Goal: Task Accomplishment & Management: Complete application form

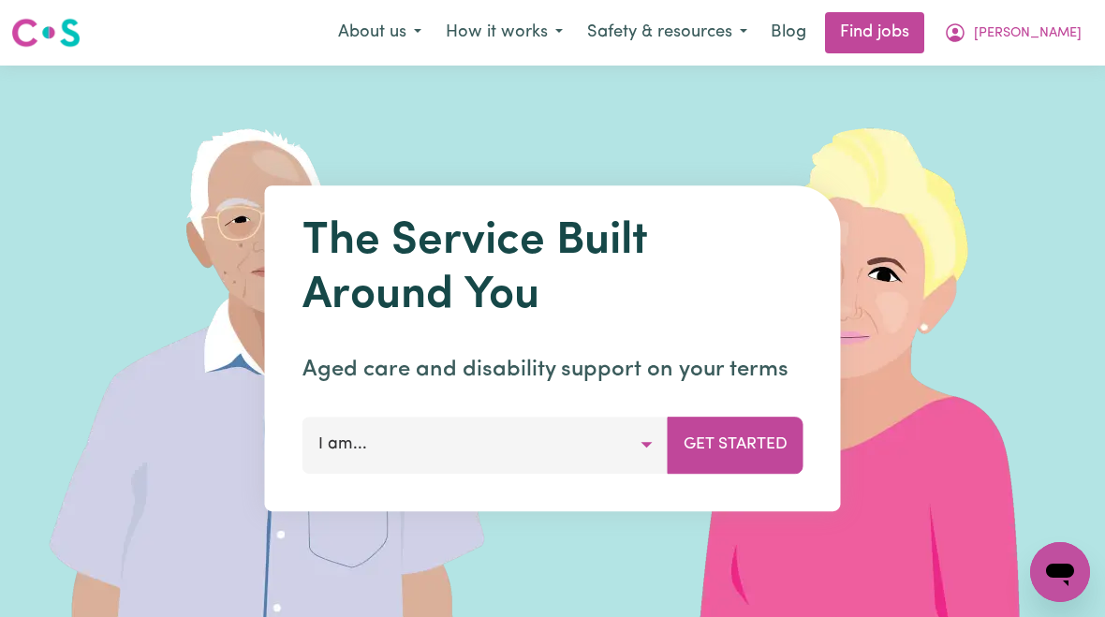
click at [1023, 43] on button "[PERSON_NAME]" at bounding box center [1013, 32] width 162 height 39
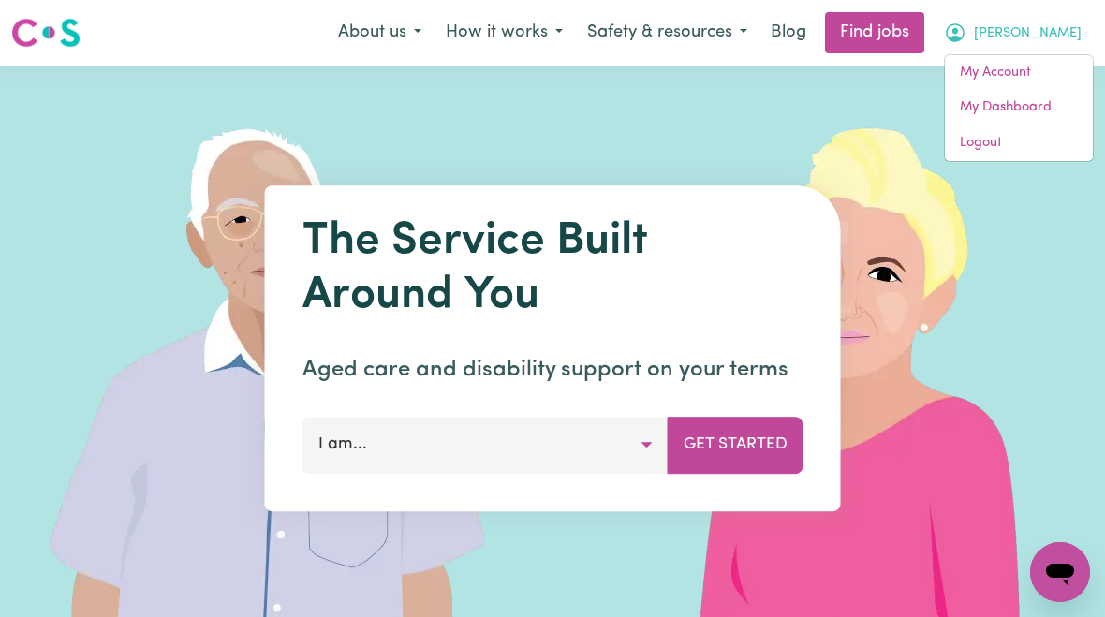
click at [1017, 81] on link "My Account" at bounding box center [1019, 73] width 148 height 36
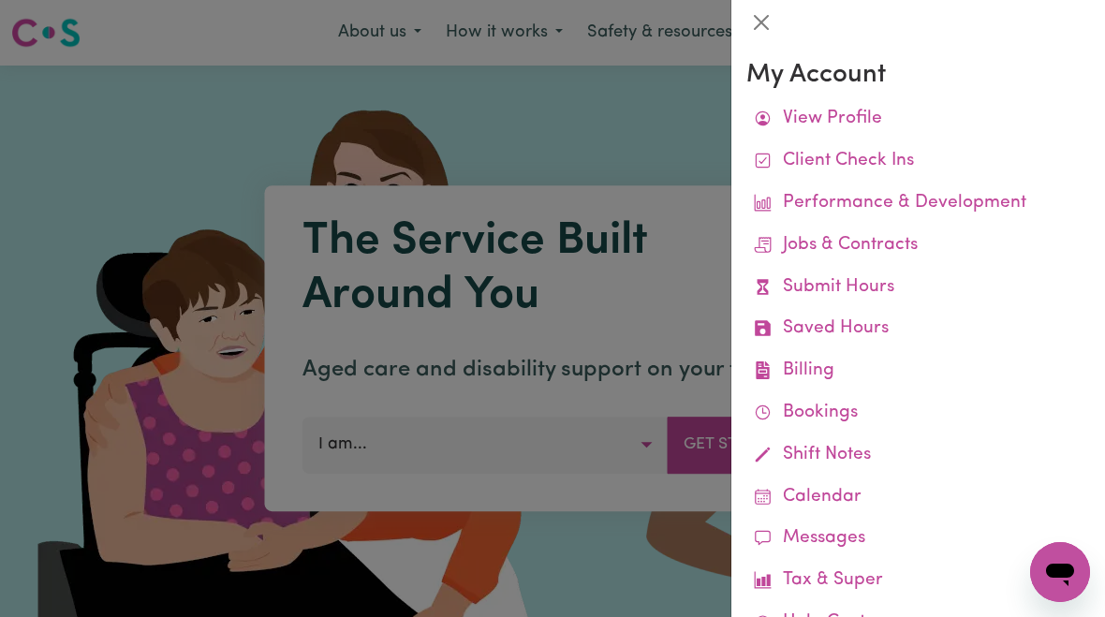
click at [885, 283] on link "Submit Hours" at bounding box center [918, 288] width 344 height 42
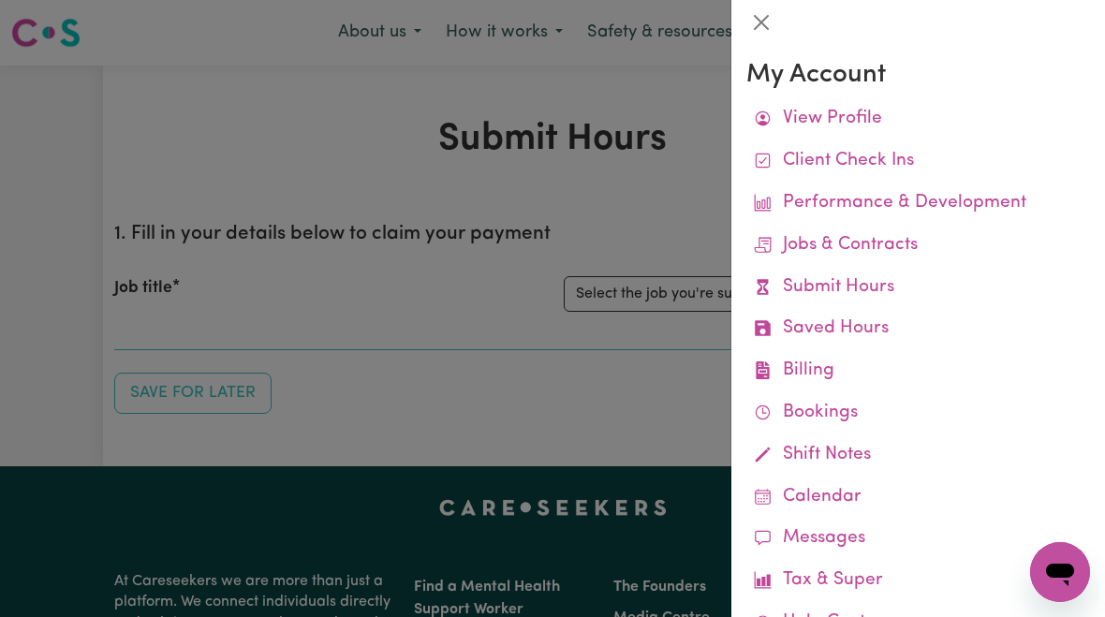
click at [662, 286] on div at bounding box center [552, 308] width 1105 height 617
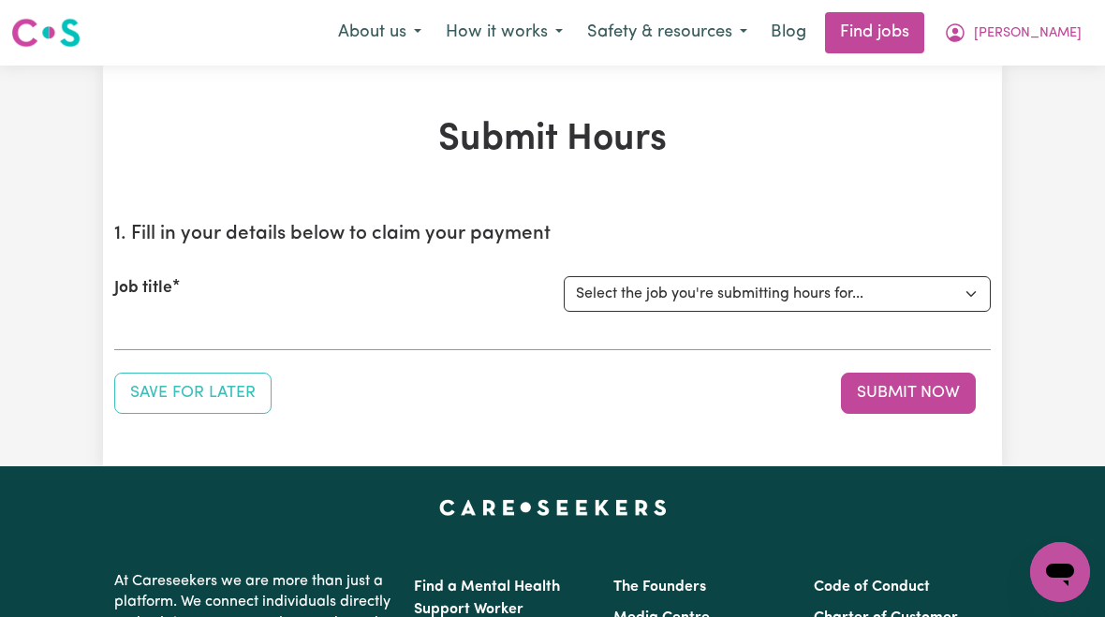
click at [810, 302] on select "Select the job you're submitting hours for... [[PERSON_NAME]] [DEMOGRAPHIC_DATA…" at bounding box center [777, 294] width 427 height 36
select select "10438"
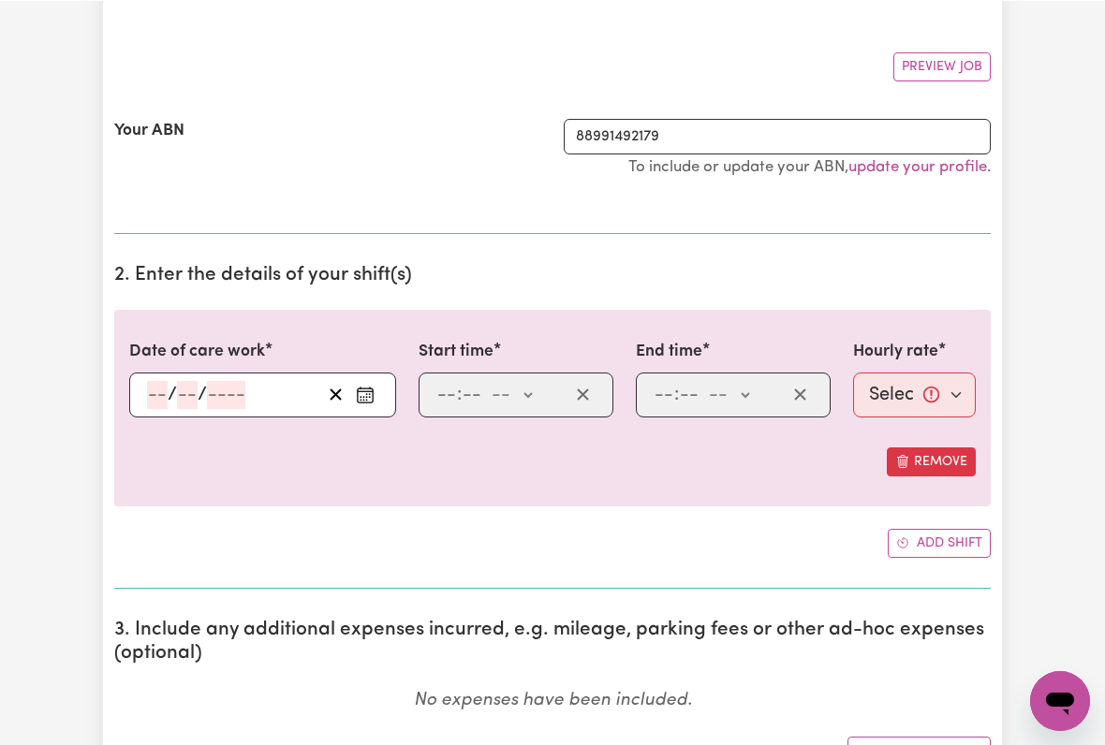
click at [163, 394] on input "number" at bounding box center [157, 394] width 21 height 28
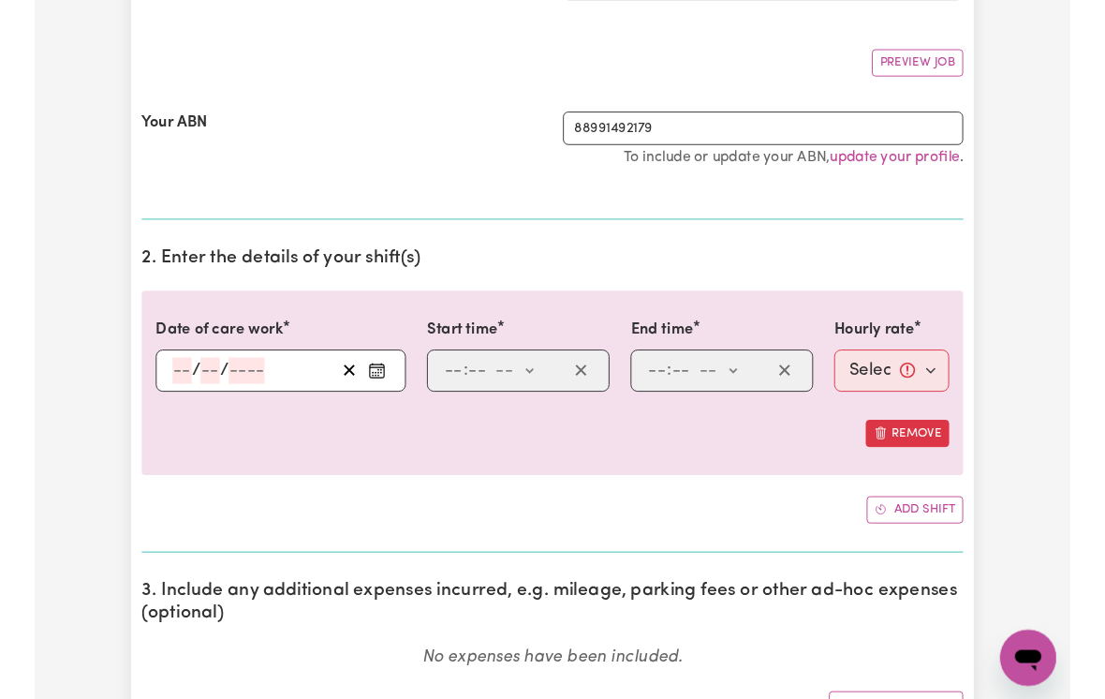
scroll to position [311, 0]
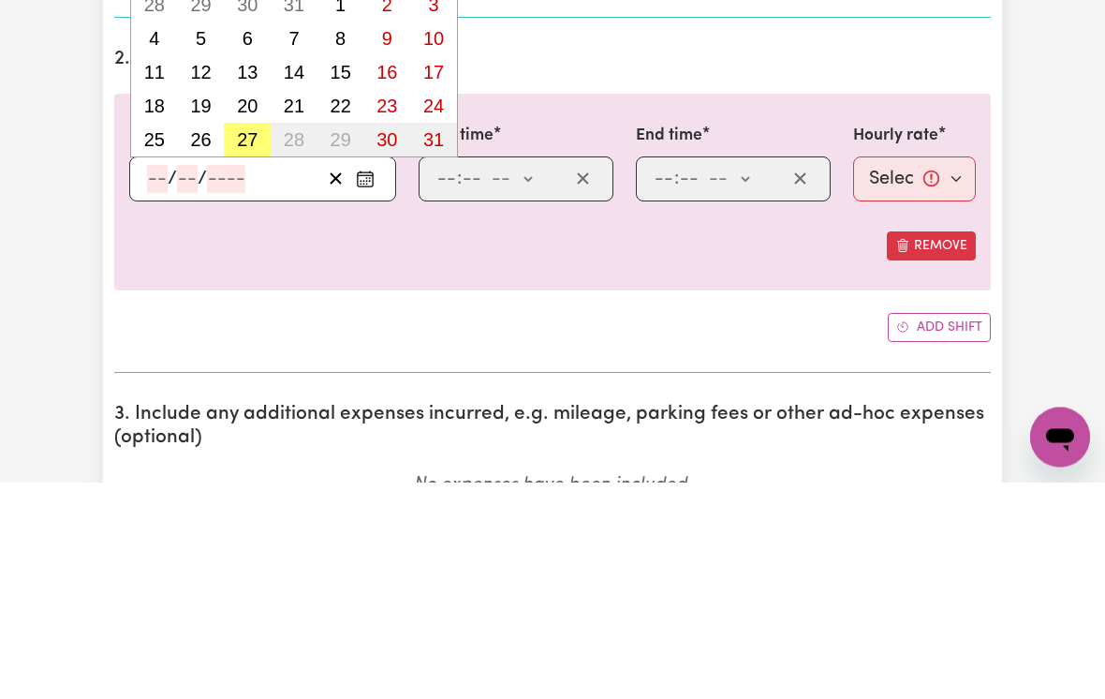
click at [246, 346] on abbr "27" at bounding box center [247, 356] width 21 height 21
type input "[DATE]"
type input "27"
type input "8"
type input "2025"
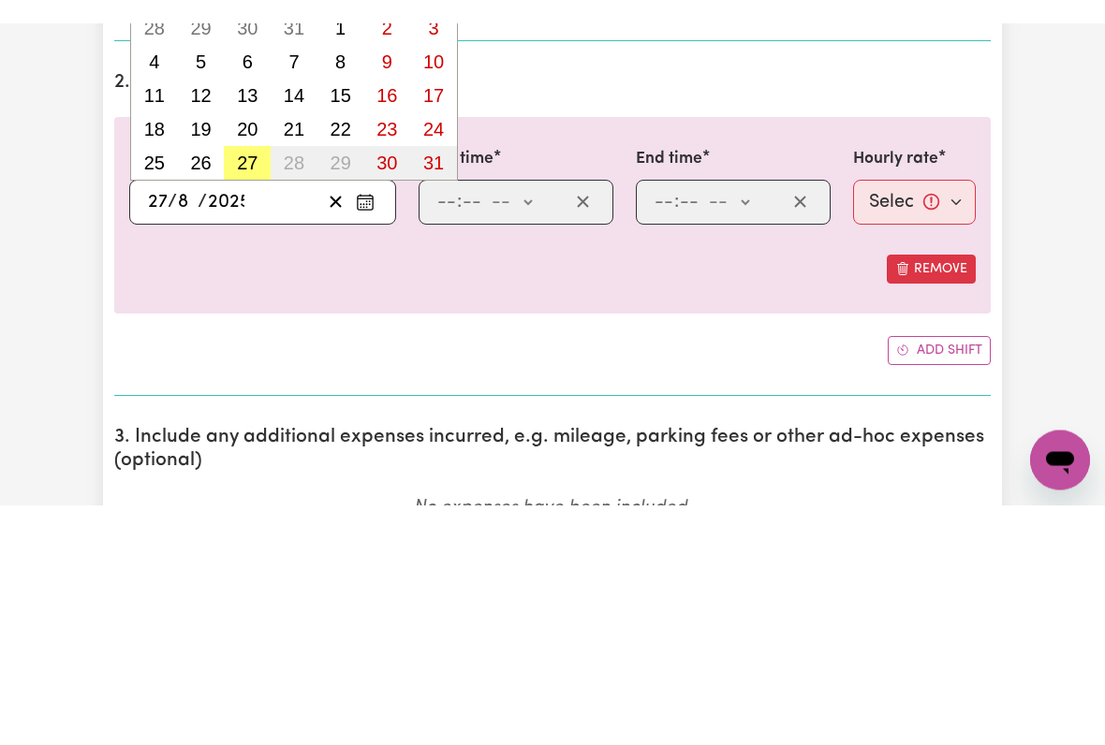
scroll to position [528, 0]
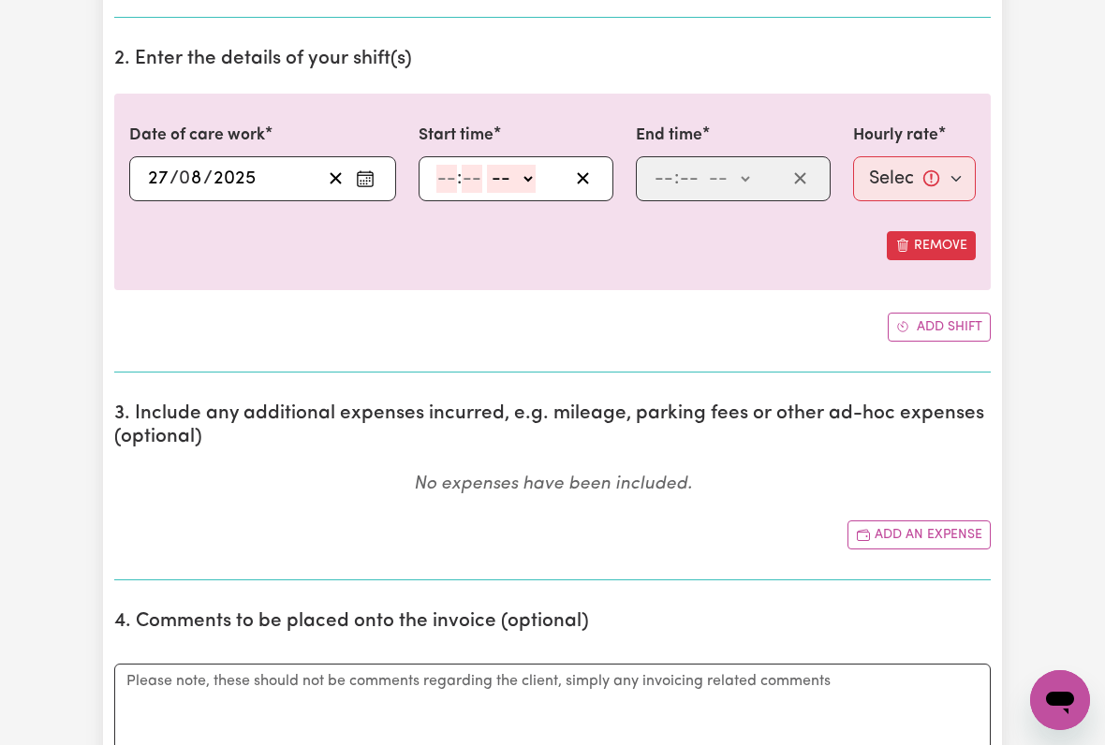
click at [451, 184] on input "number" at bounding box center [446, 179] width 21 height 28
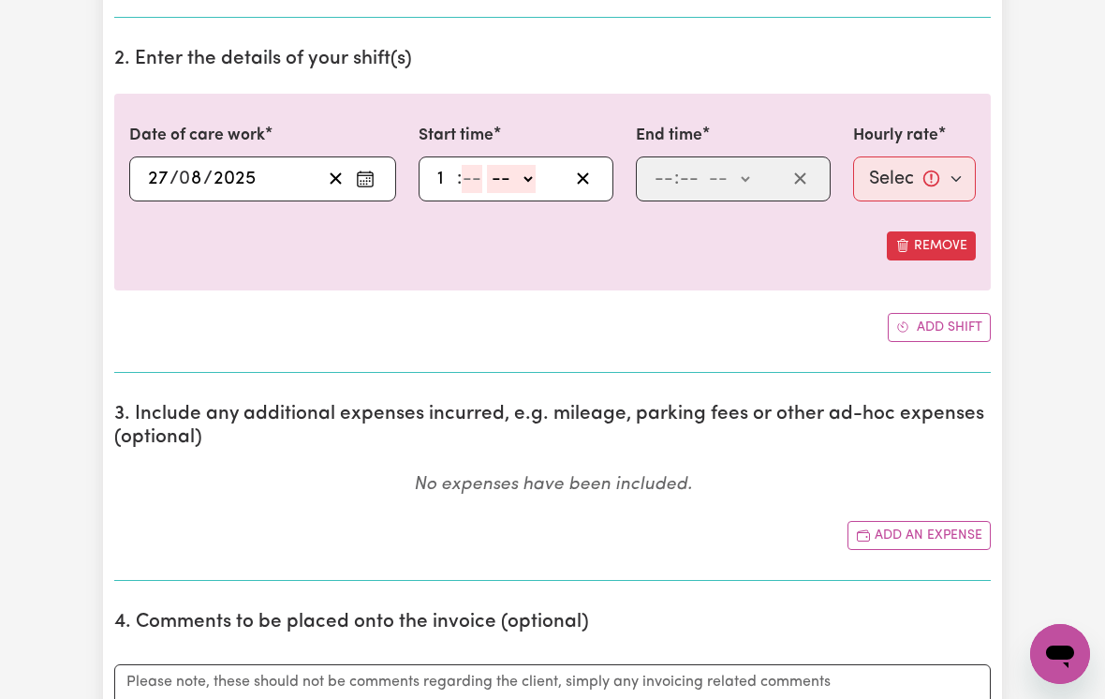
type input "12"
type input "00"
click at [538, 165] on select "-- am pm" at bounding box center [514, 179] width 49 height 28
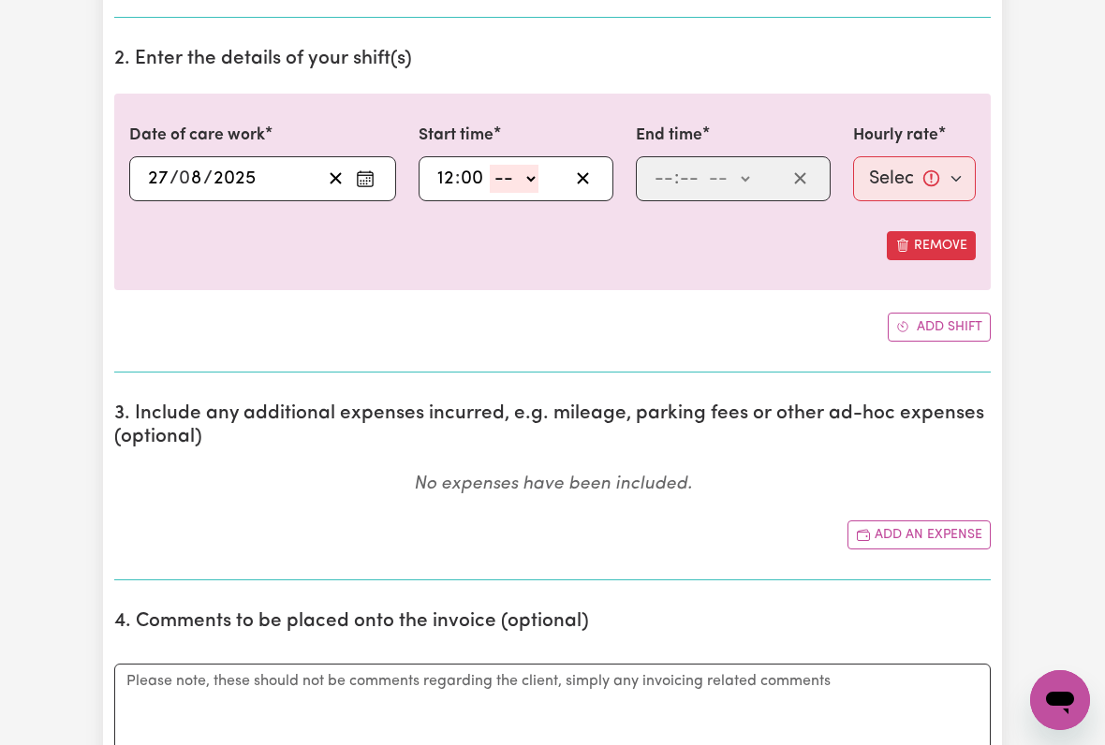
select select "pm"
type input "12:00"
type input "0"
click at [666, 171] on input "number" at bounding box center [664, 179] width 21 height 28
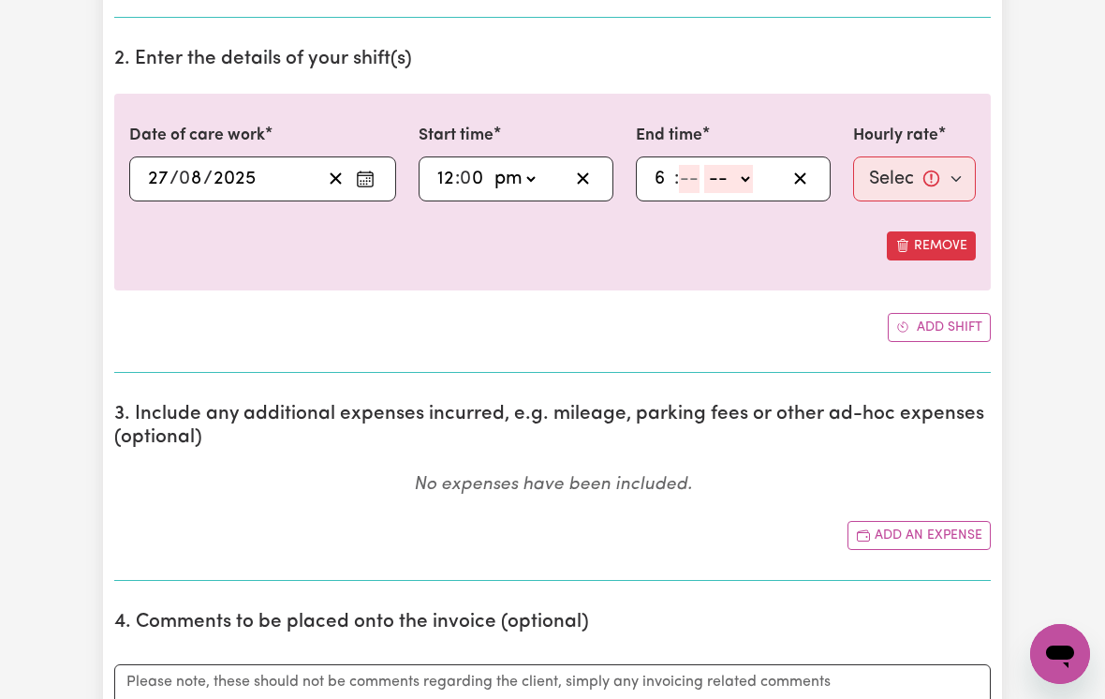
type input "6"
type input "00"
click at [750, 183] on select "-- am pm" at bounding box center [725, 179] width 49 height 28
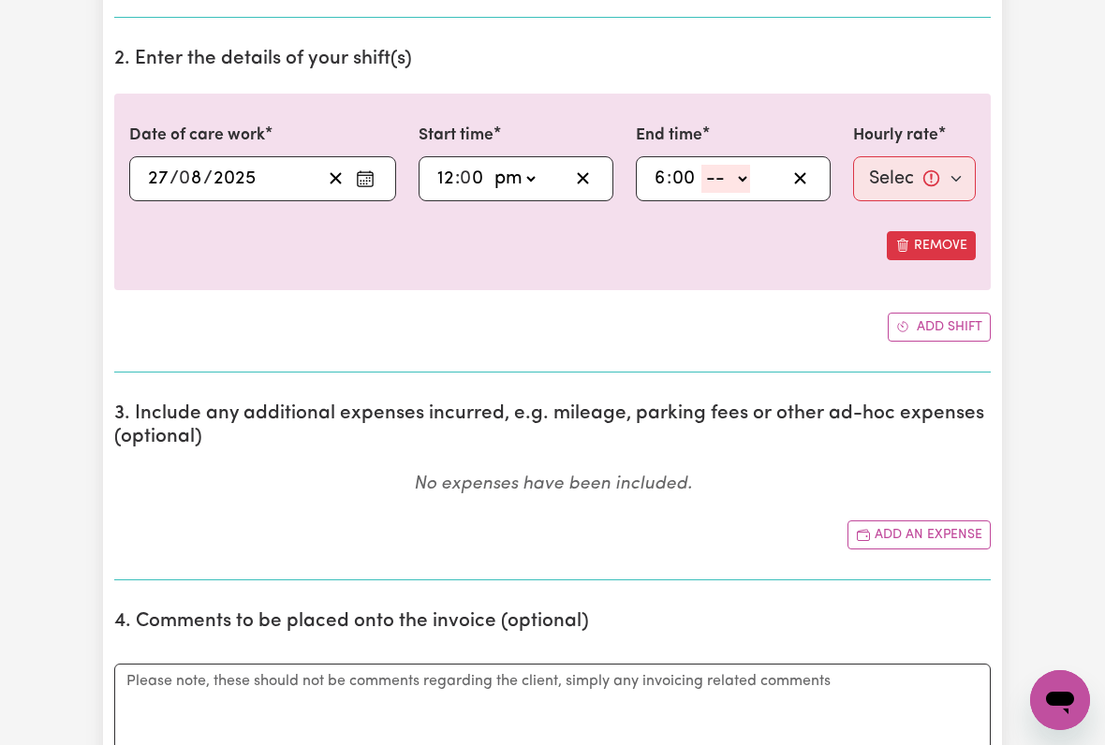
select select "pm"
type input "18:00"
type input "0"
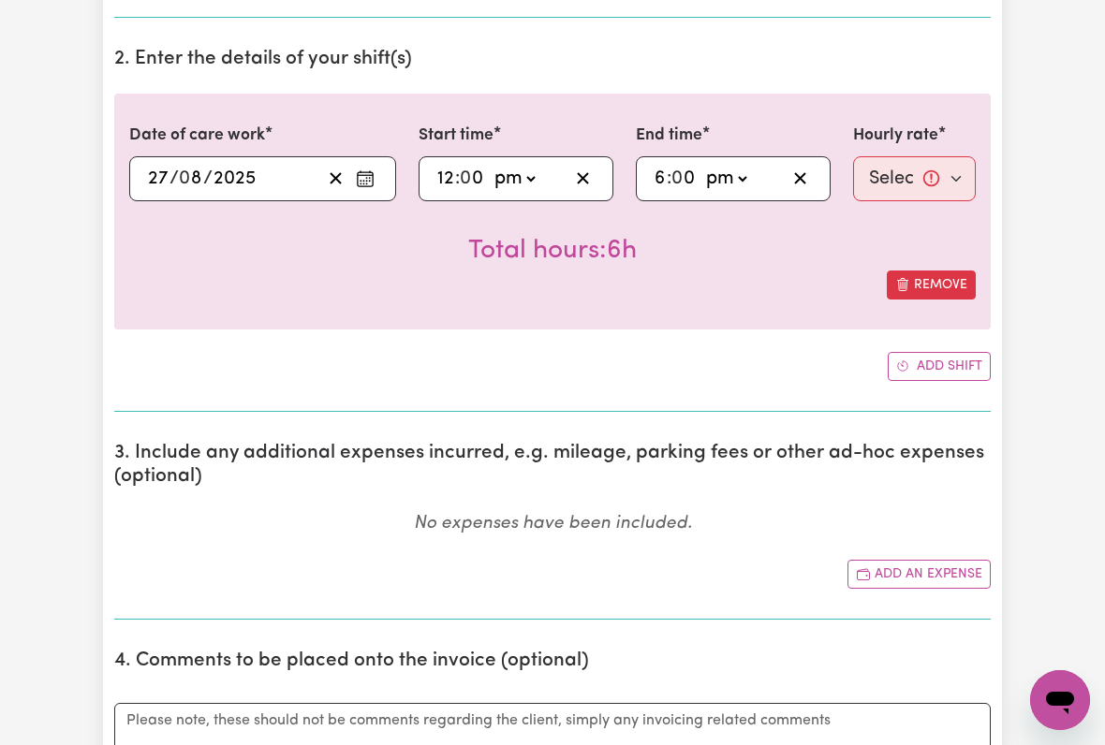
click at [903, 175] on select "Select rate... $54.48 (Weekday) $135.14 (Public Holiday) $64.81 (Evening Care)" at bounding box center [914, 178] width 123 height 45
select select "54.48-Weekday"
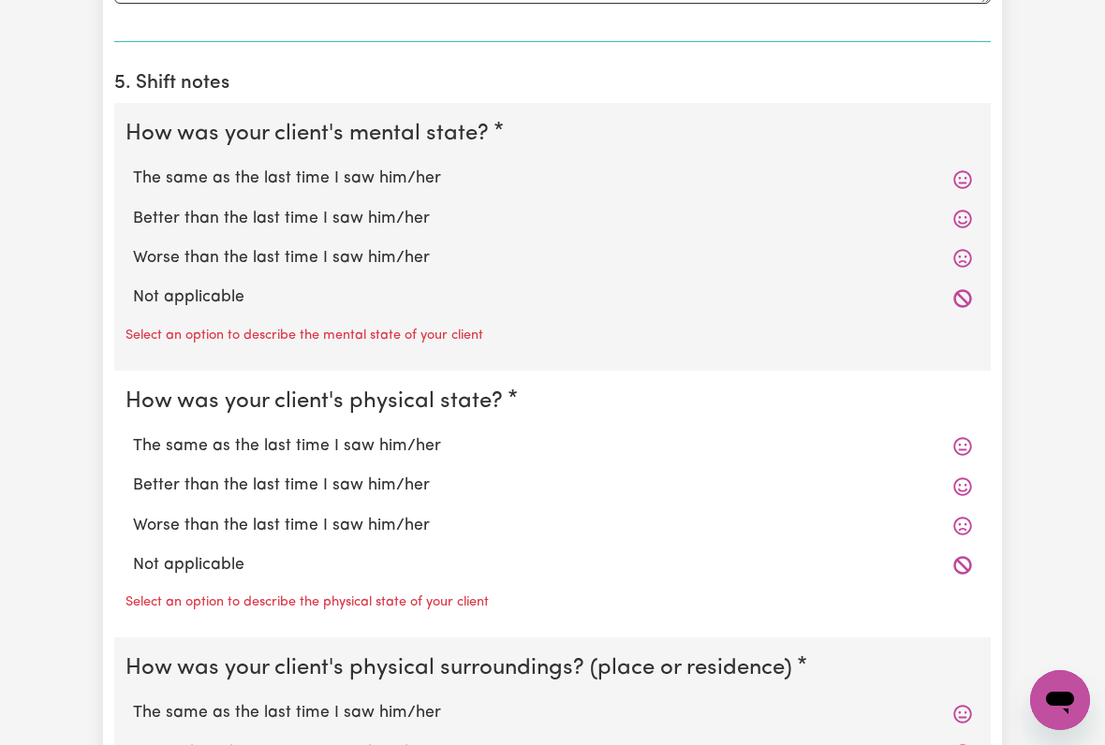
scroll to position [1373, 0]
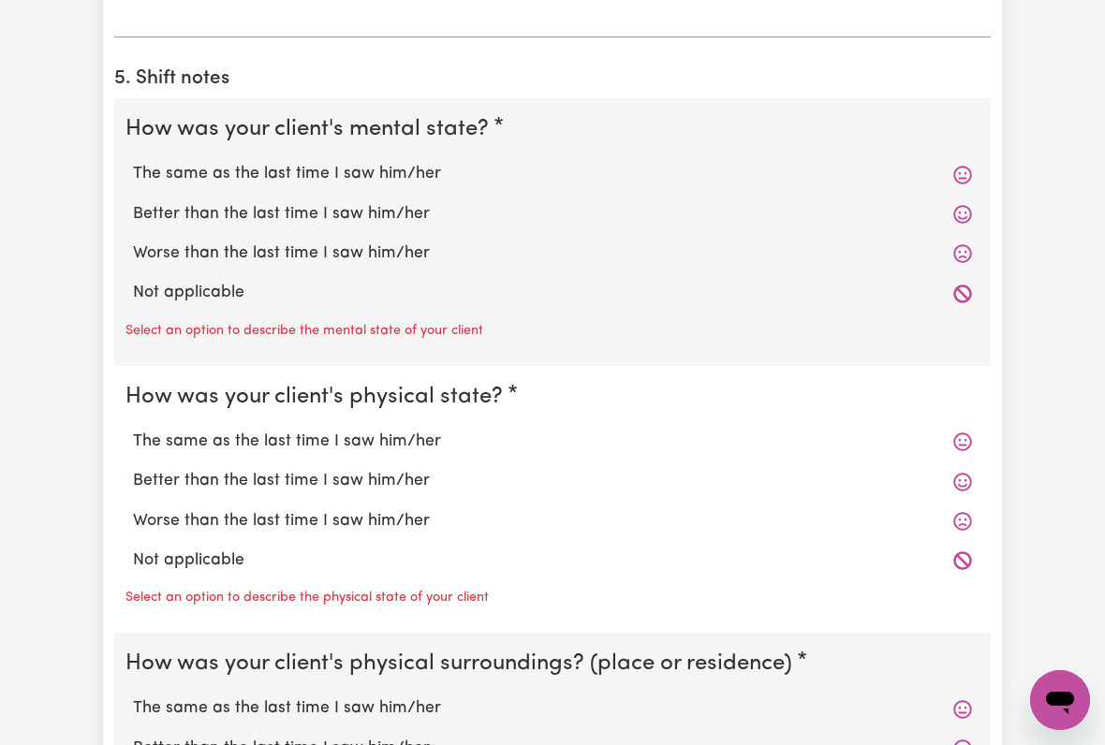
click at [377, 175] on label "The same as the last time I saw him/her" at bounding box center [552, 174] width 839 height 24
click at [133, 162] on input "The same as the last time I saw him/her" at bounding box center [132, 161] width 1 height 1
radio input "true"
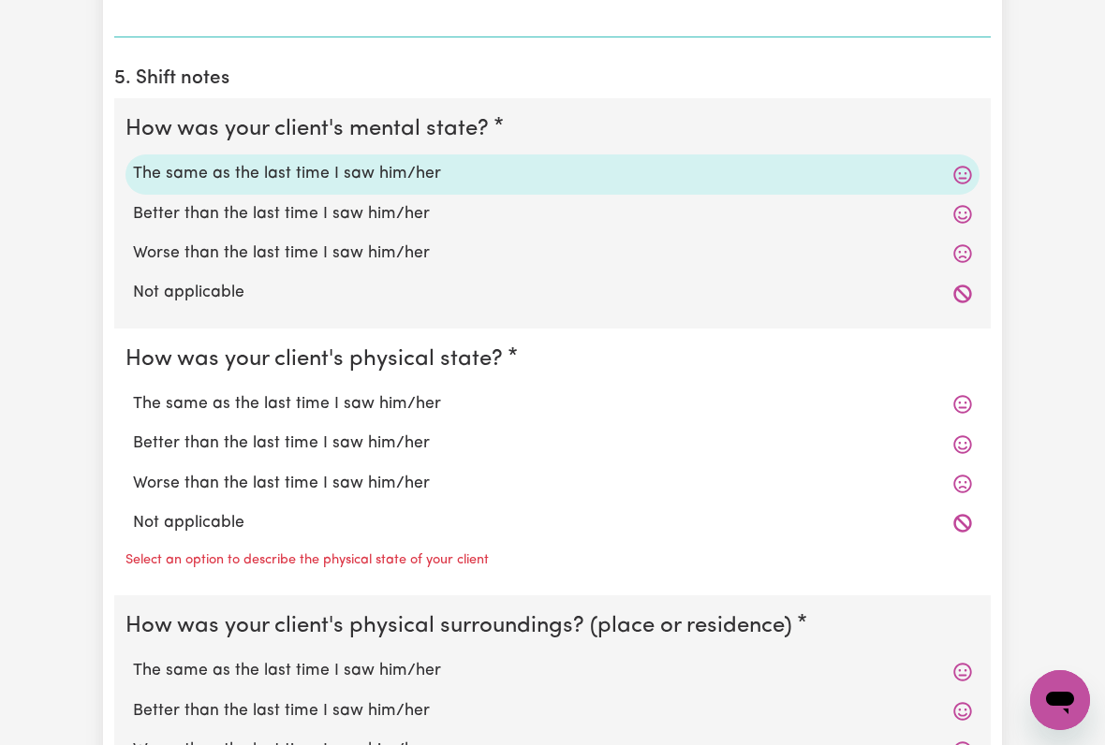
click at [346, 440] on label "Better than the last time I saw him/her" at bounding box center [552, 444] width 839 height 24
click at [133, 432] on input "Better than the last time I saw him/her" at bounding box center [132, 431] width 1 height 1
radio input "true"
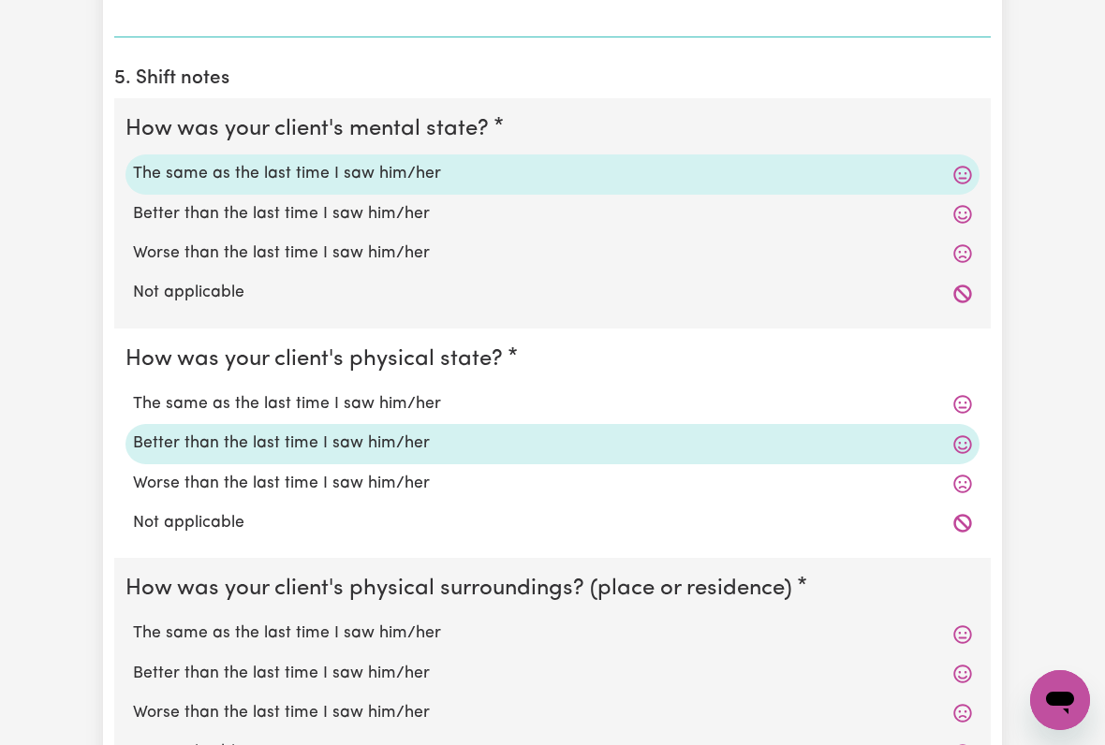
click at [349, 401] on label "The same as the last time I saw him/her" at bounding box center [552, 404] width 839 height 24
click at [133, 392] on input "The same as the last time I saw him/her" at bounding box center [132, 391] width 1 height 1
radio input "true"
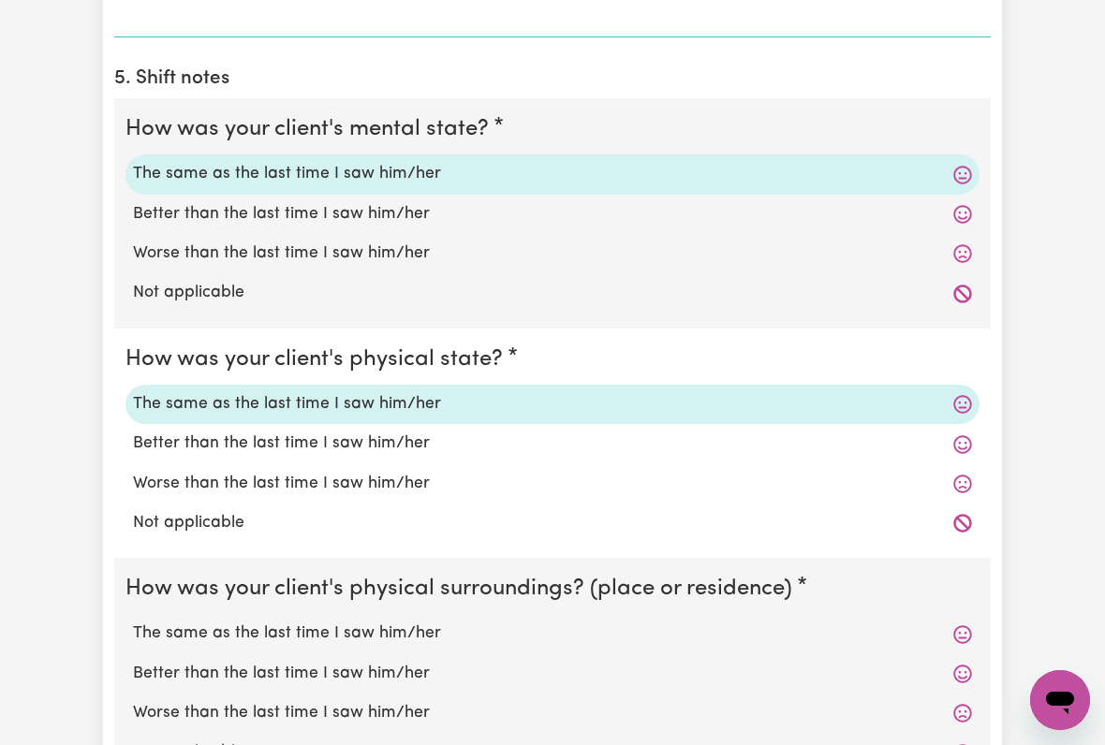
click at [392, 616] on label "The same as the last time I saw him/her" at bounding box center [552, 634] width 839 height 24
click at [133, 616] on input "The same as the last time I saw him/her" at bounding box center [132, 621] width 1 height 1
radio input "true"
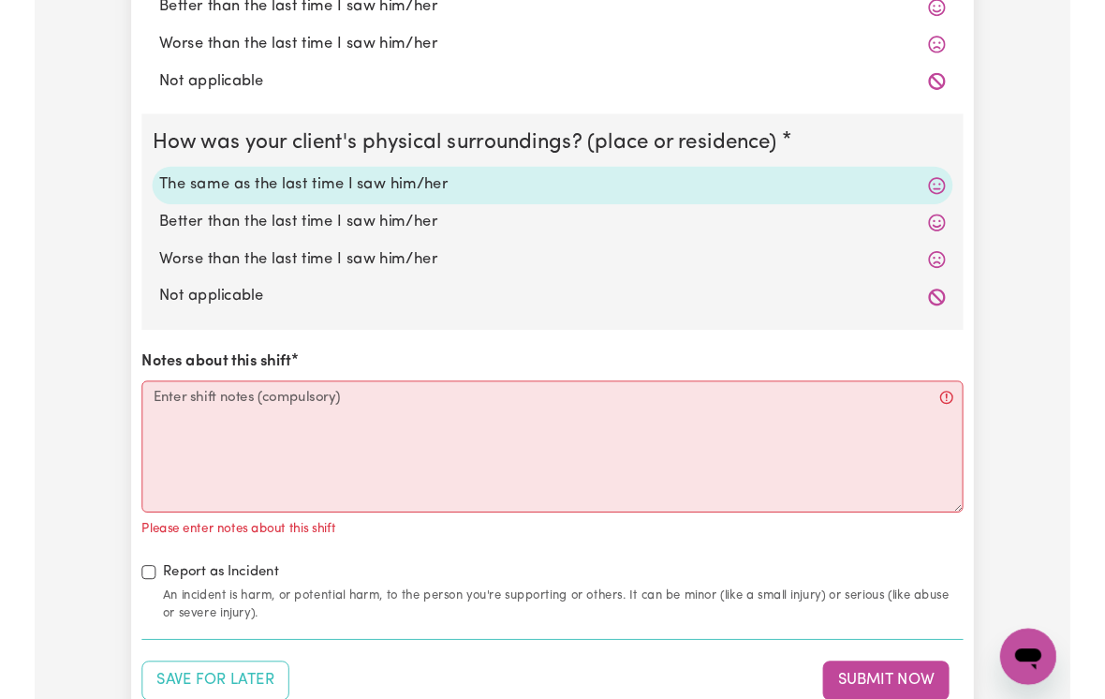
scroll to position [1812, 0]
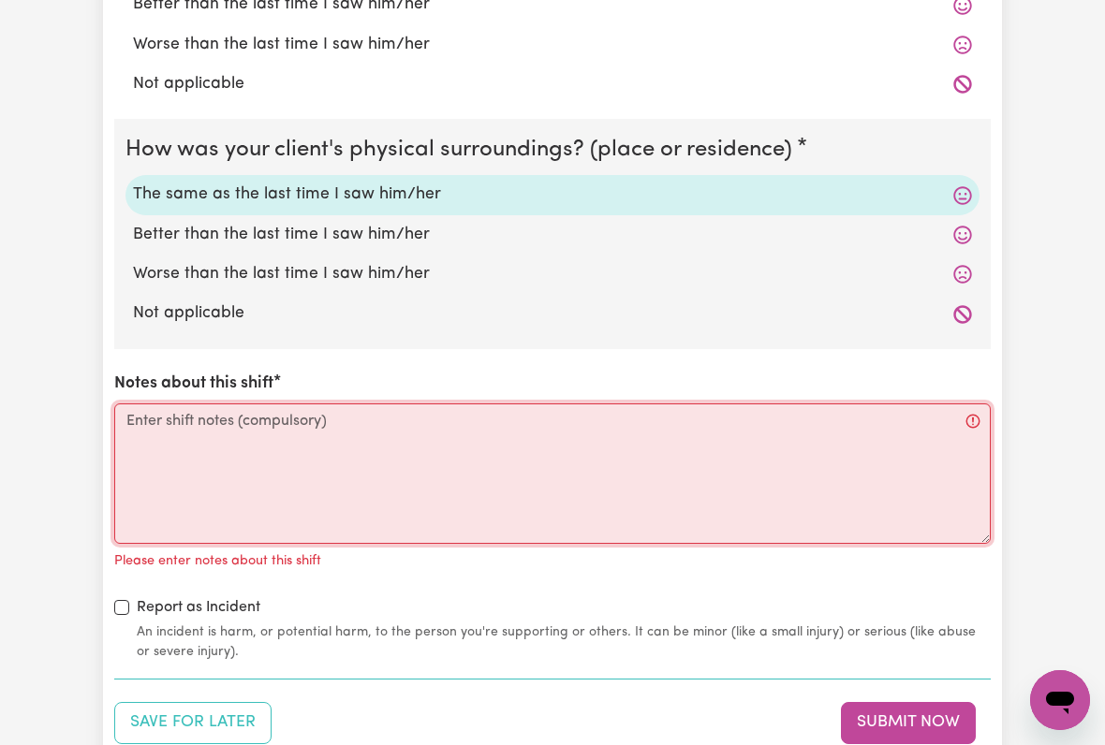
click at [166, 414] on textarea "Notes about this shift" at bounding box center [552, 474] width 876 height 140
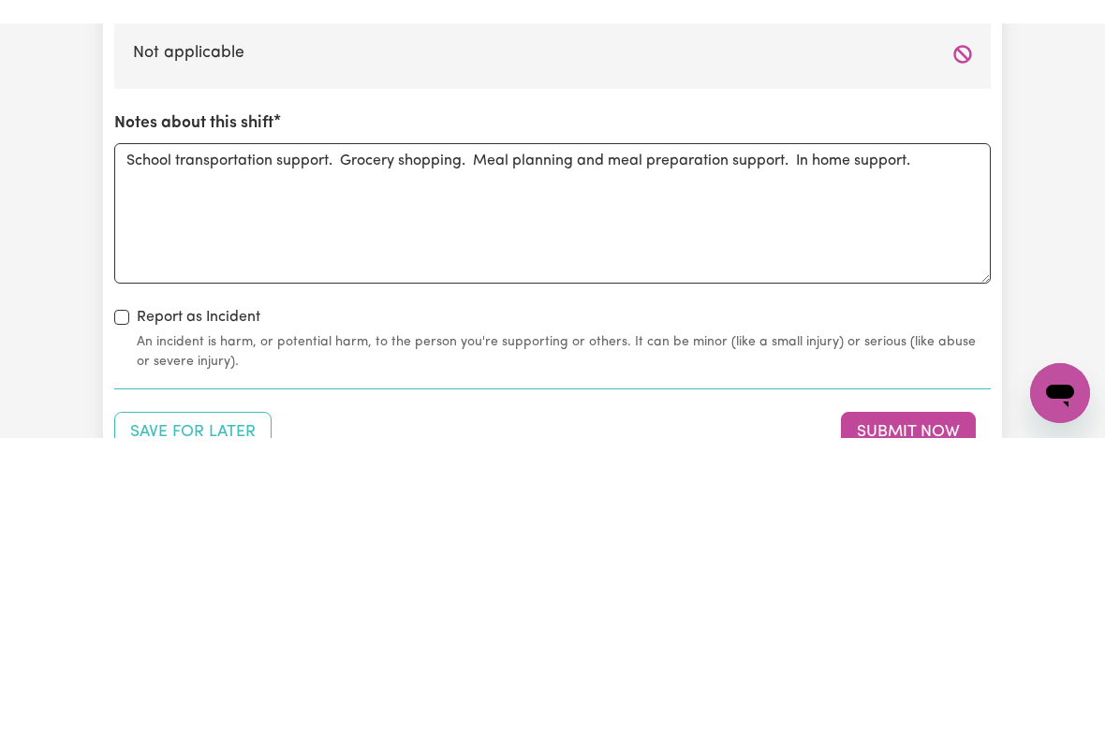
scroll to position [2096, 0]
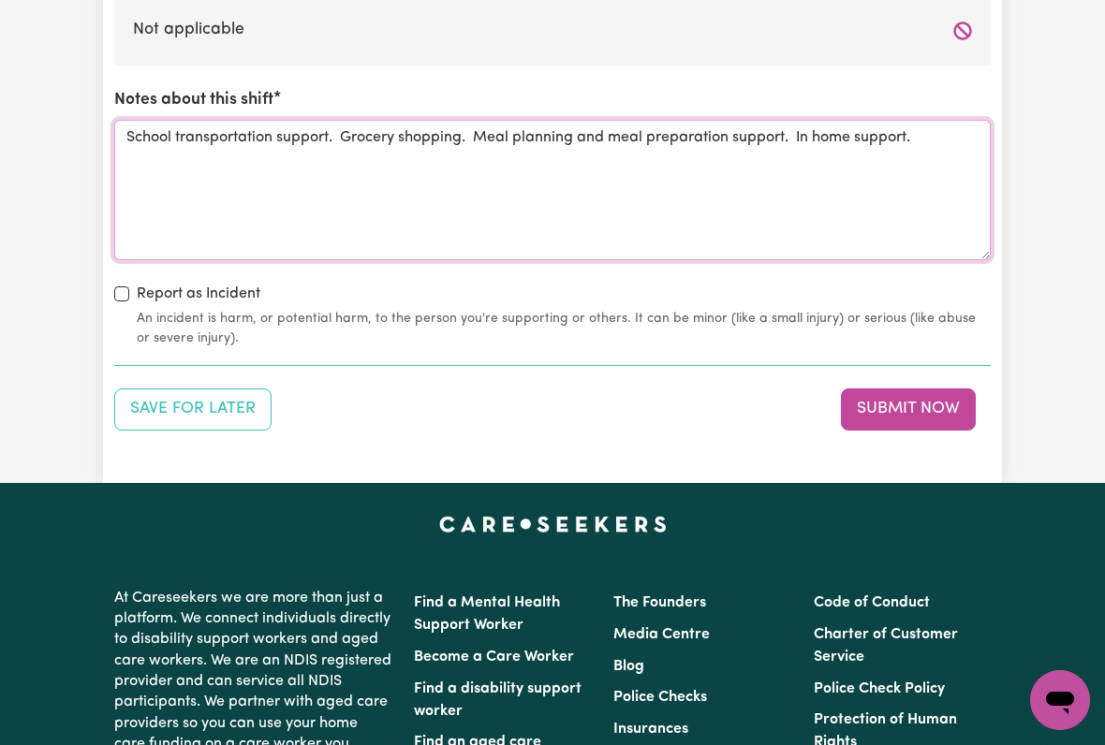
type textarea "School transportation support. Grocery shopping. Meal planning and meal prepara…"
click at [894, 402] on button "Submit Now" at bounding box center [908, 409] width 135 height 41
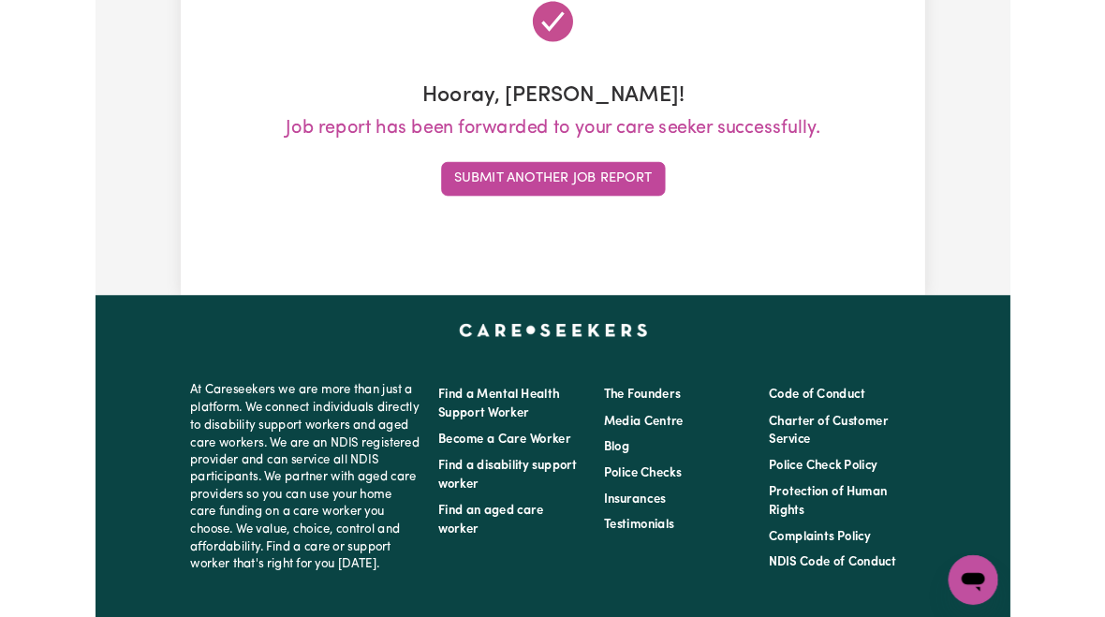
scroll to position [0, 0]
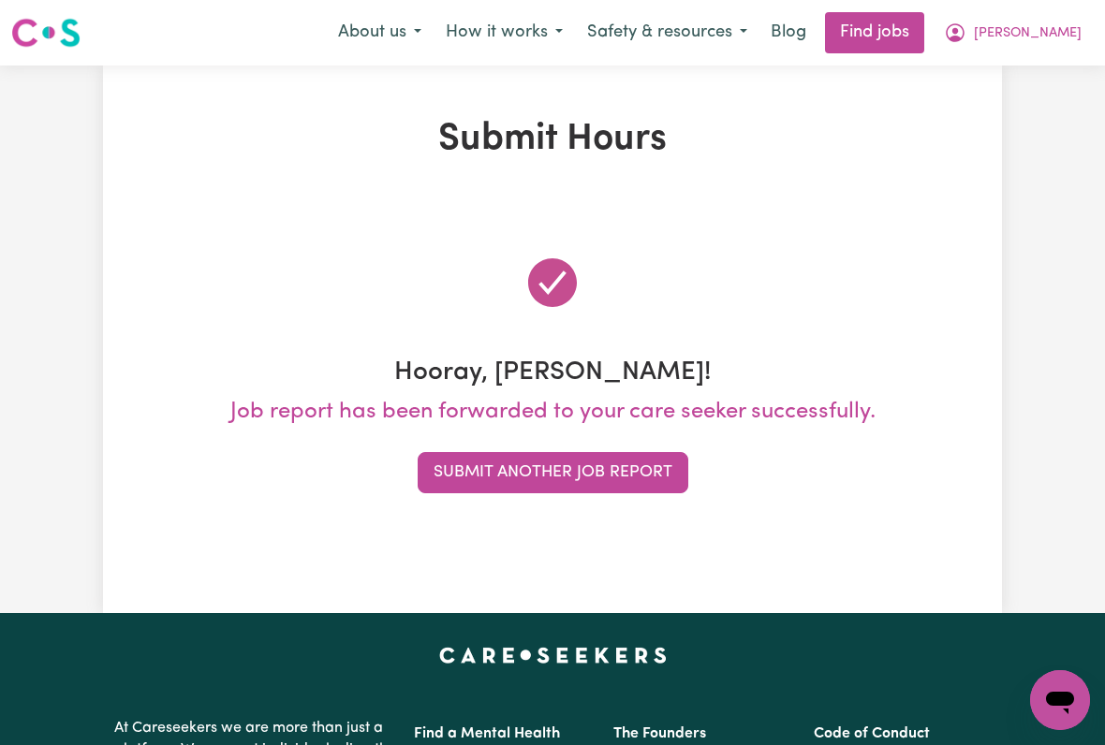
click at [1033, 40] on span "[PERSON_NAME]" at bounding box center [1028, 33] width 108 height 21
click at [1017, 71] on link "My Account" at bounding box center [1019, 73] width 148 height 36
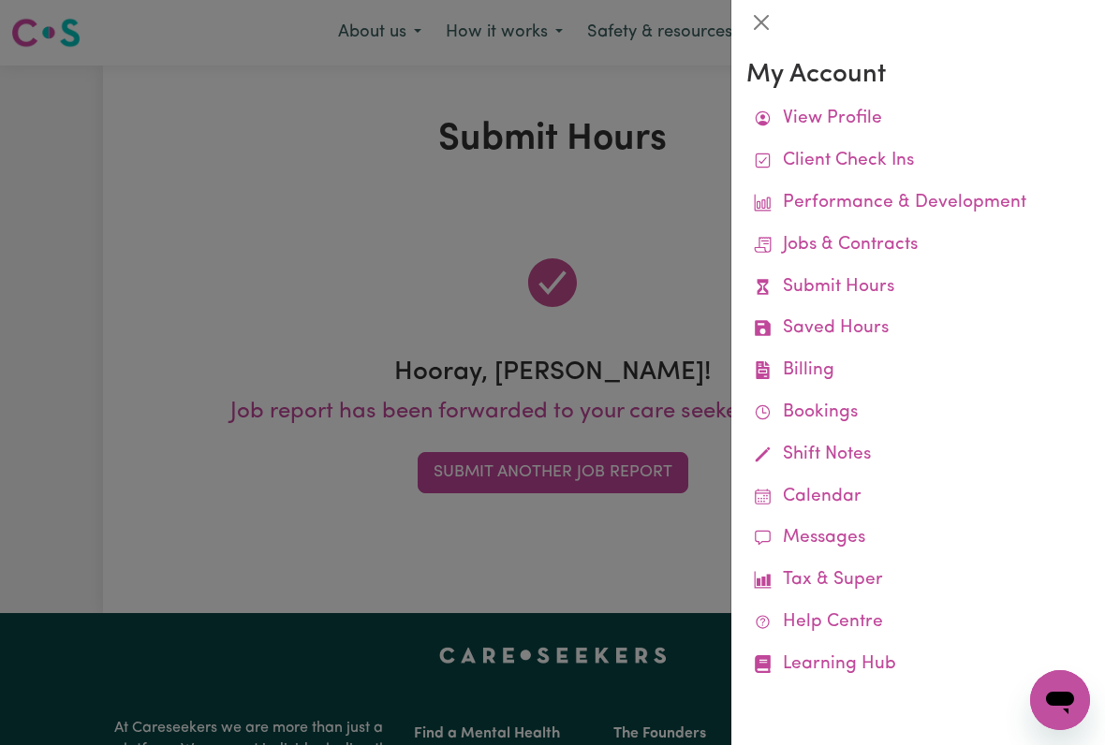
click at [0, 0] on link "Job Reports" at bounding box center [0, 0] width 0 height 0
